Goal: Transaction & Acquisition: Purchase product/service

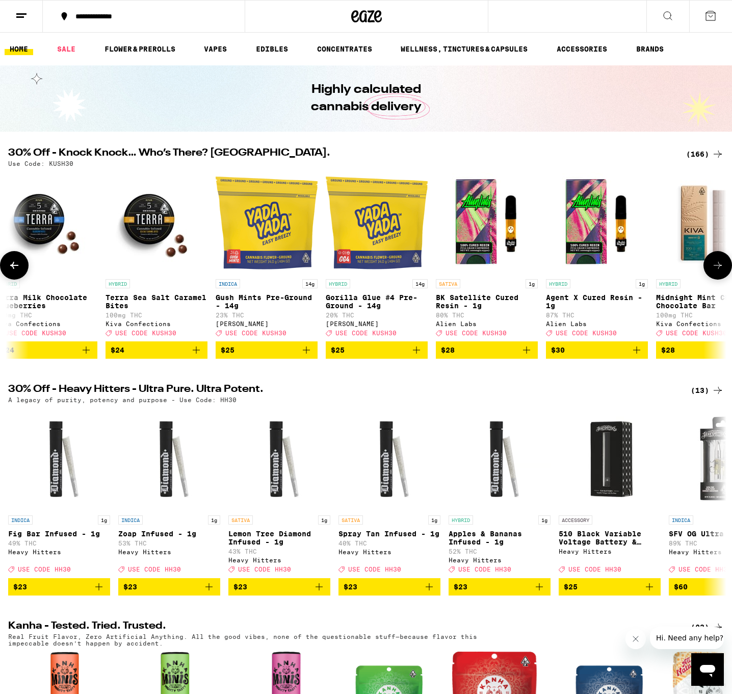
scroll to position [0, 11912]
